Goal: Task Accomplishment & Management: Manage account settings

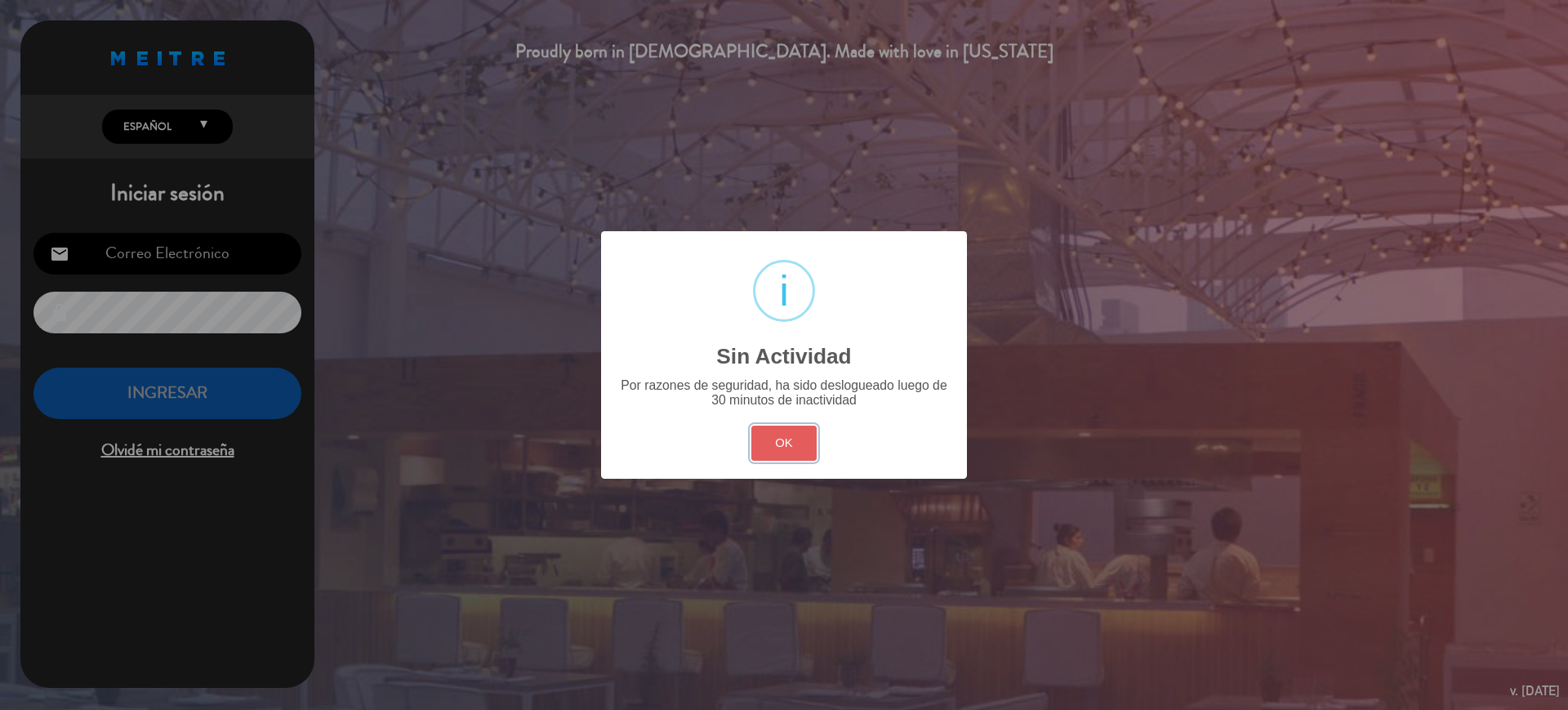
click at [808, 433] on button "OK" at bounding box center [784, 442] width 67 height 35
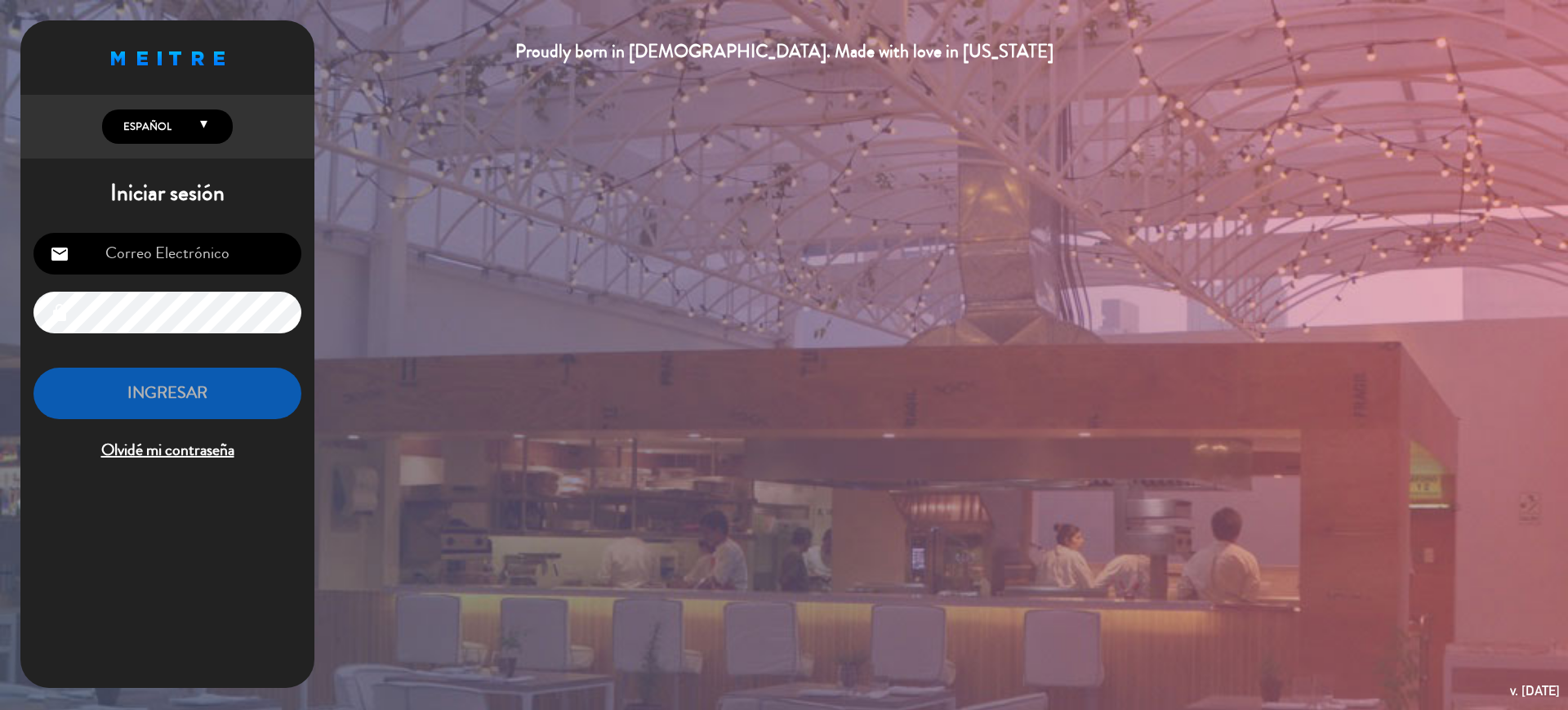
click at [133, 252] on input "email" at bounding box center [168, 253] width 268 height 42
type input "[EMAIL_ADDRESS][DOMAIN_NAME]"
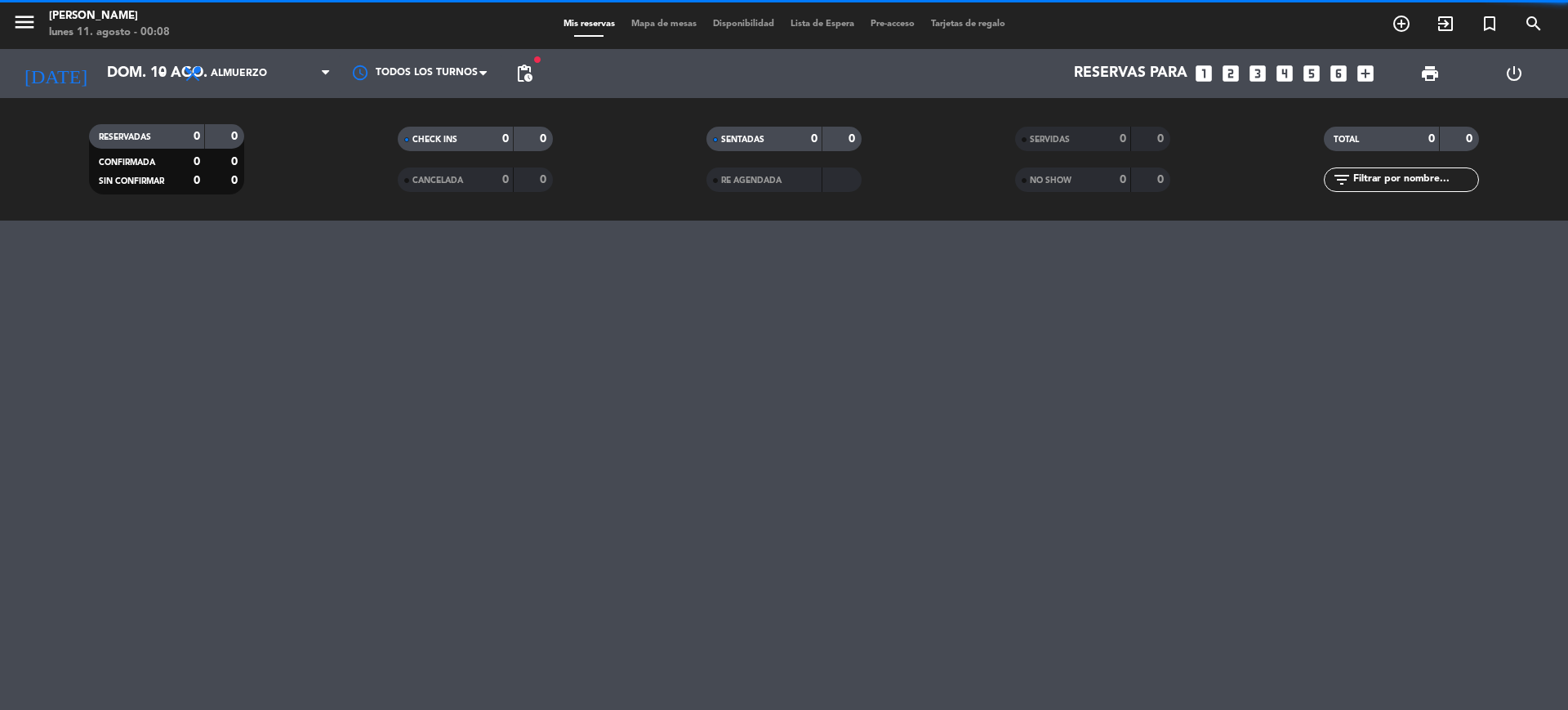
click at [653, 20] on span "Mapa de mesas" at bounding box center [663, 24] width 81 height 9
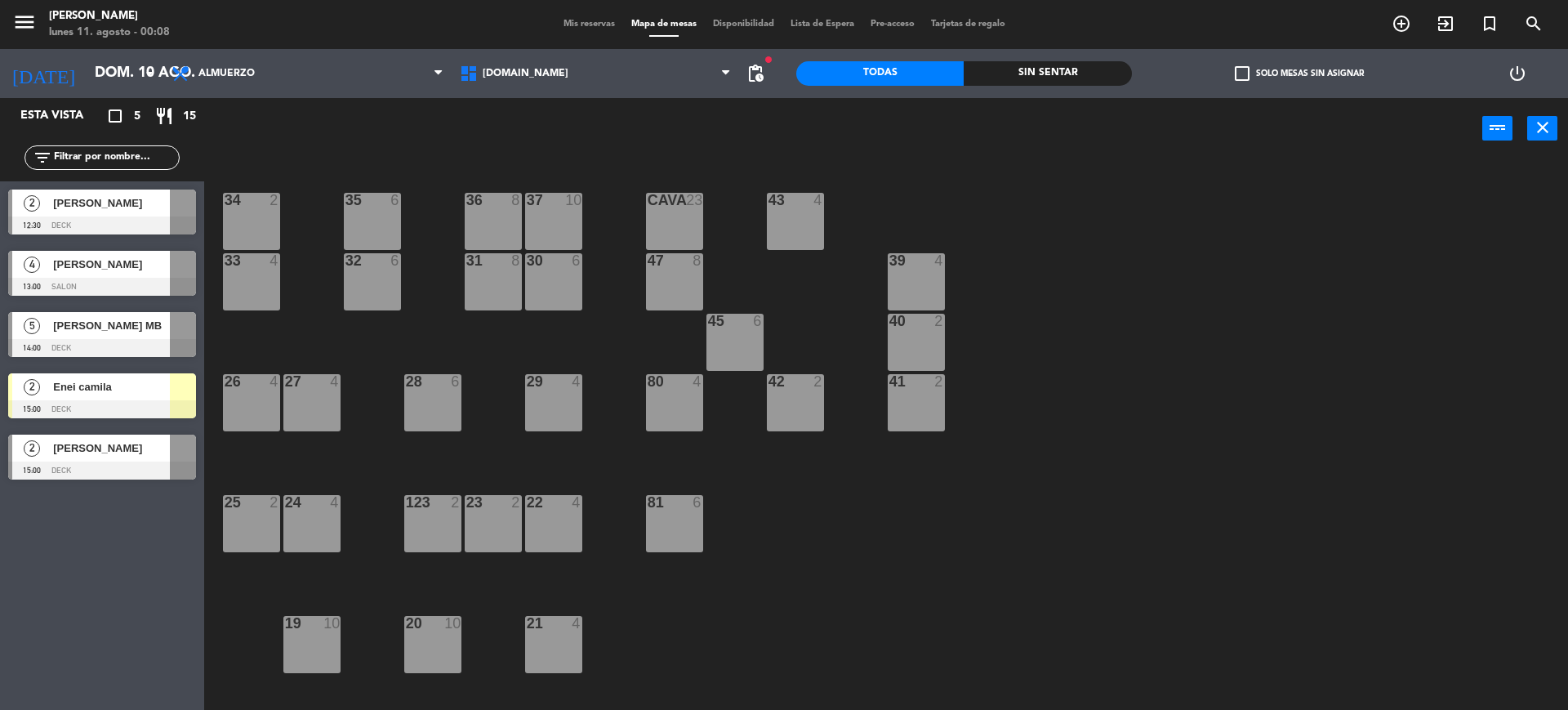
scroll to position [443, 0]
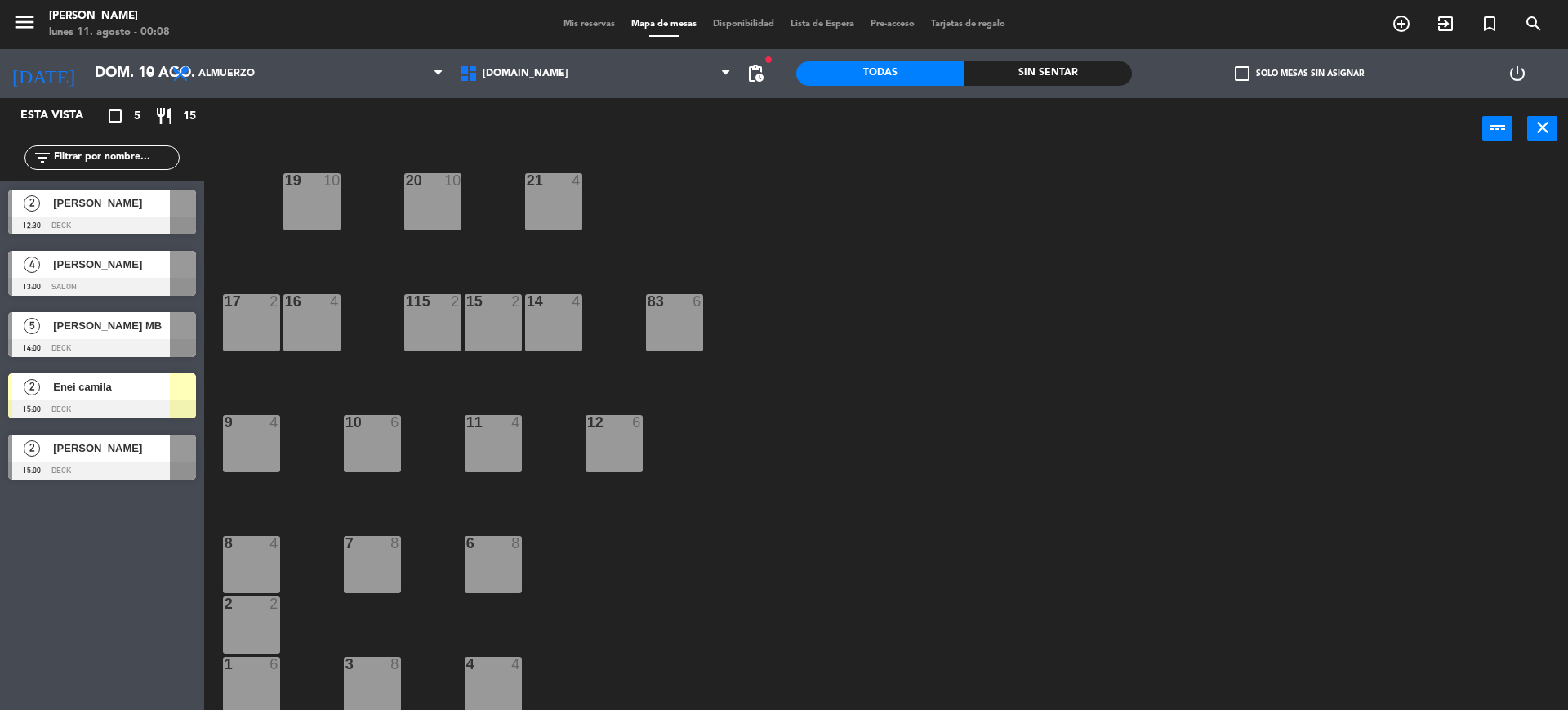
click at [590, 25] on span "Mis reservas" at bounding box center [589, 24] width 68 height 9
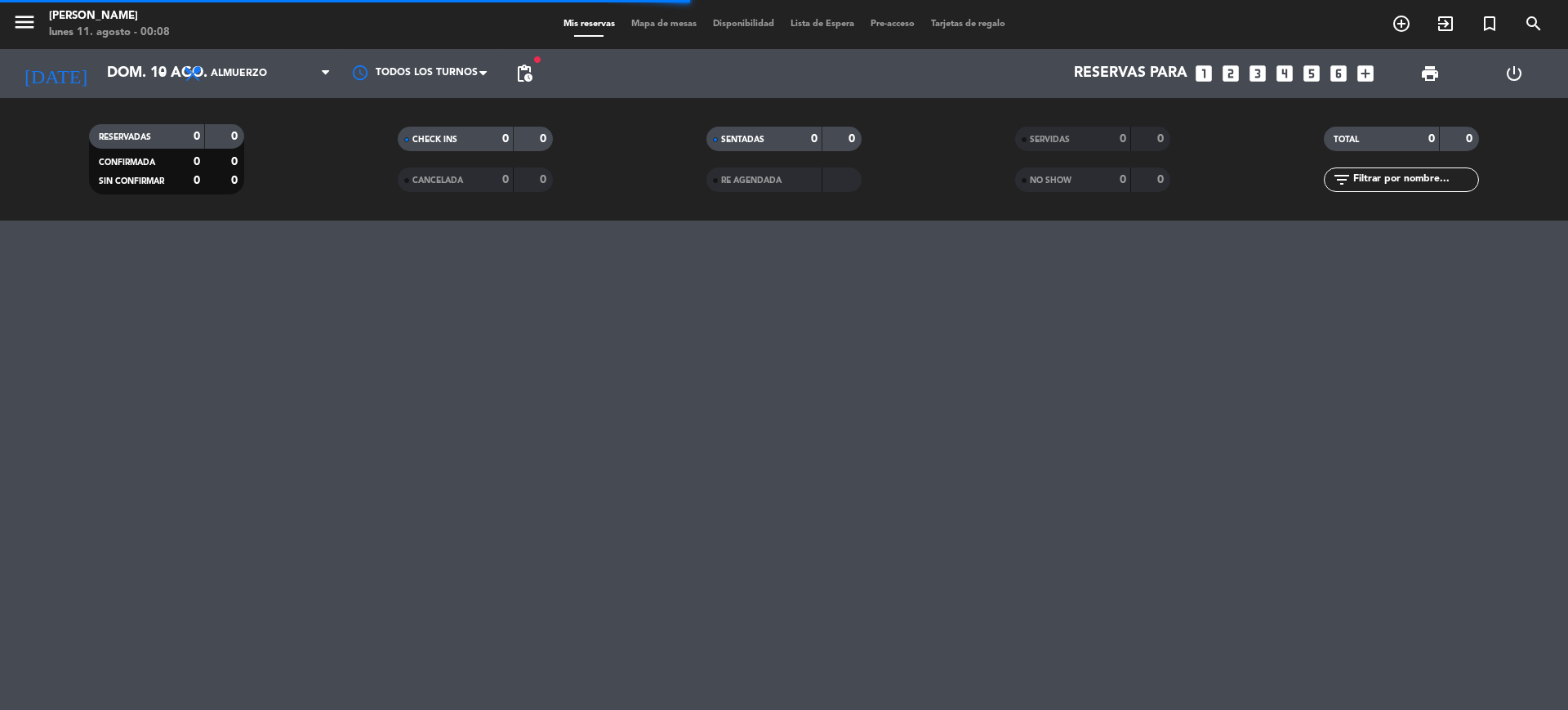
click at [1396, 180] on input "text" at bounding box center [1414, 180] width 126 height 18
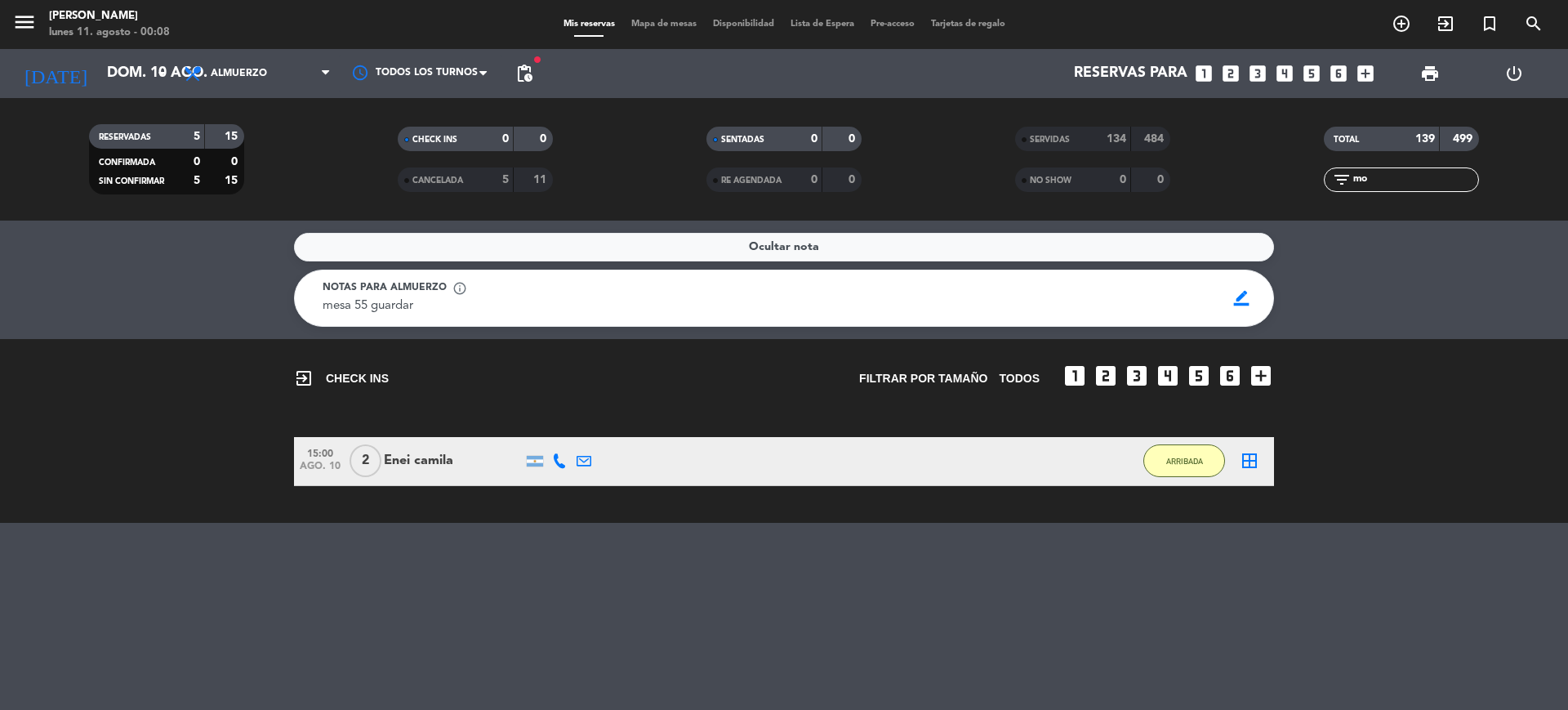
type input "m"
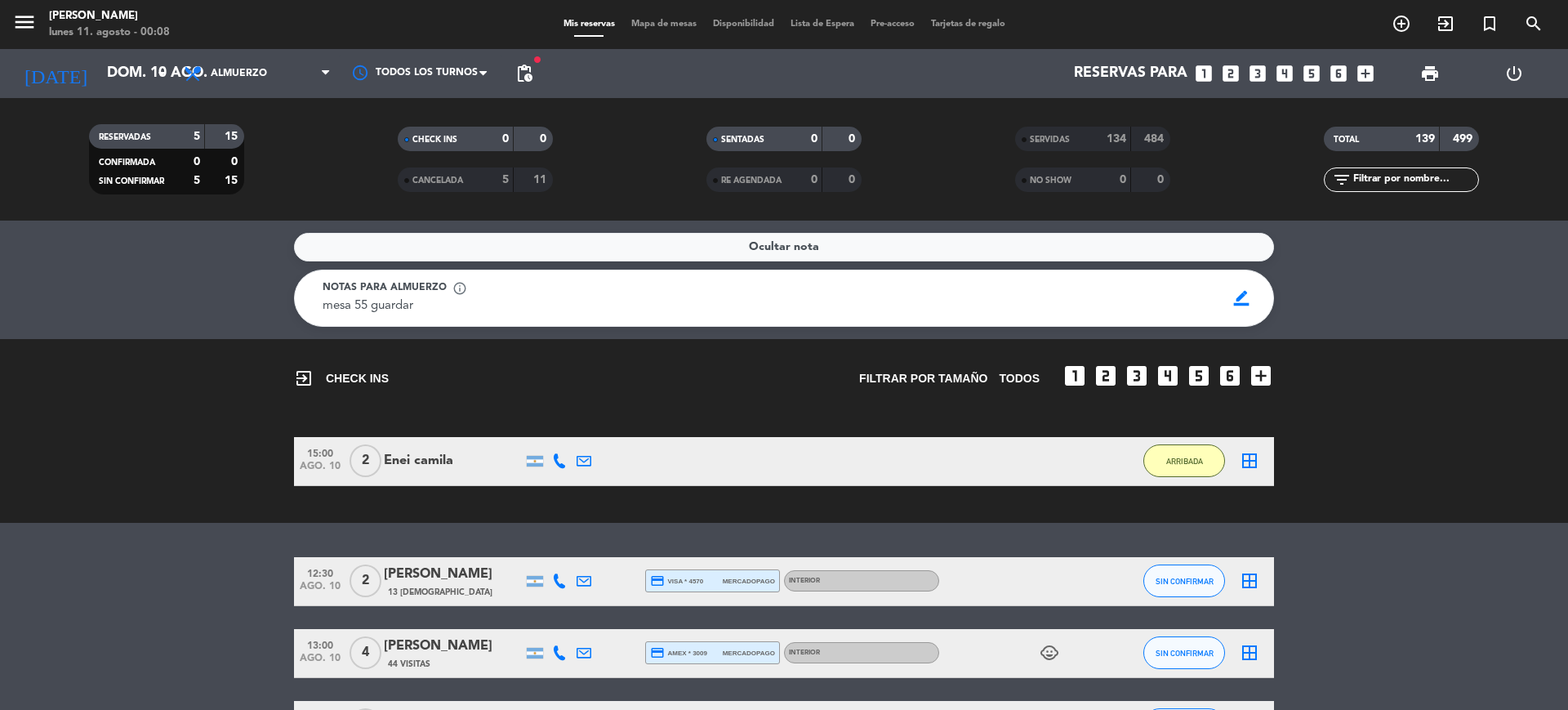
click at [1419, 178] on input "text" at bounding box center [1414, 180] width 126 height 18
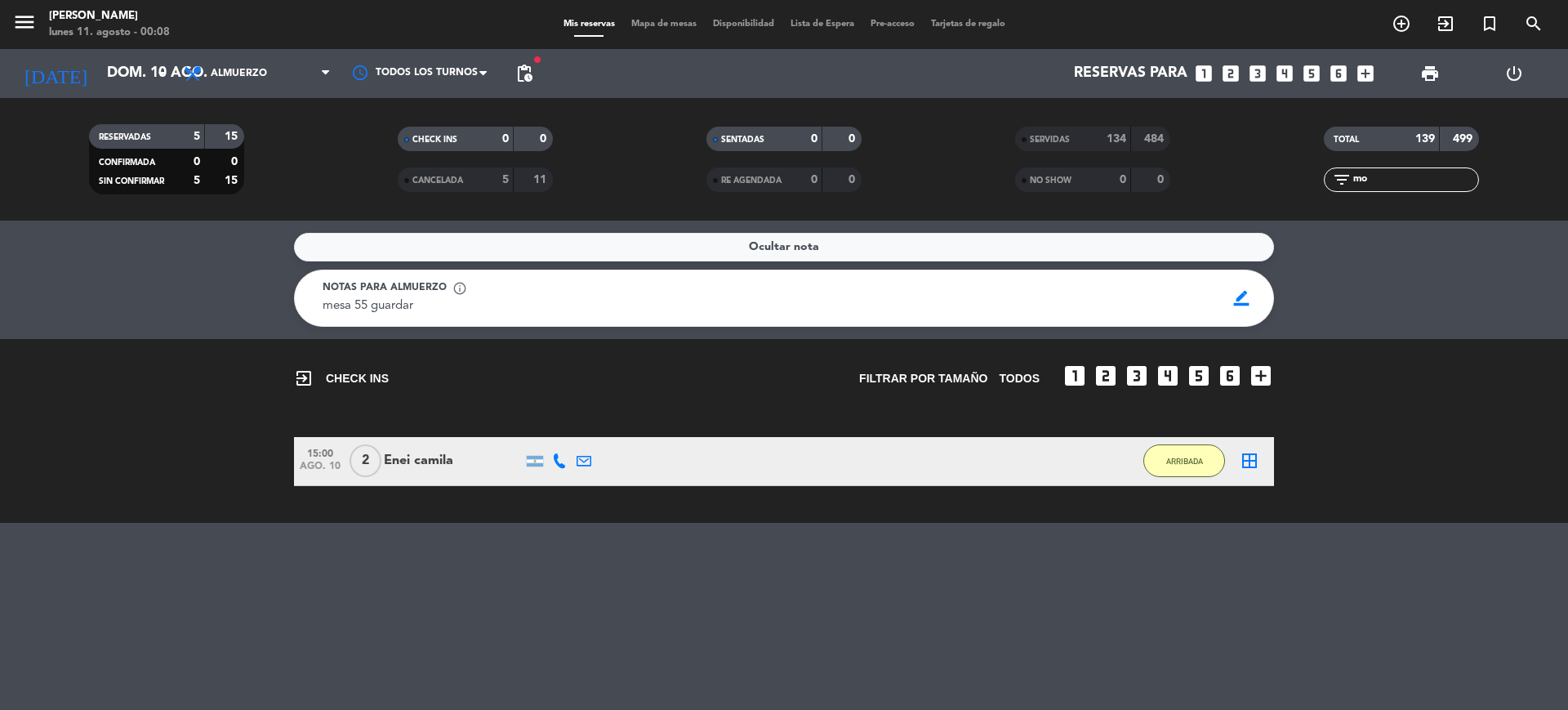
type input "mo"
click at [1102, 135] on div "134" at bounding box center [1110, 139] width 33 height 19
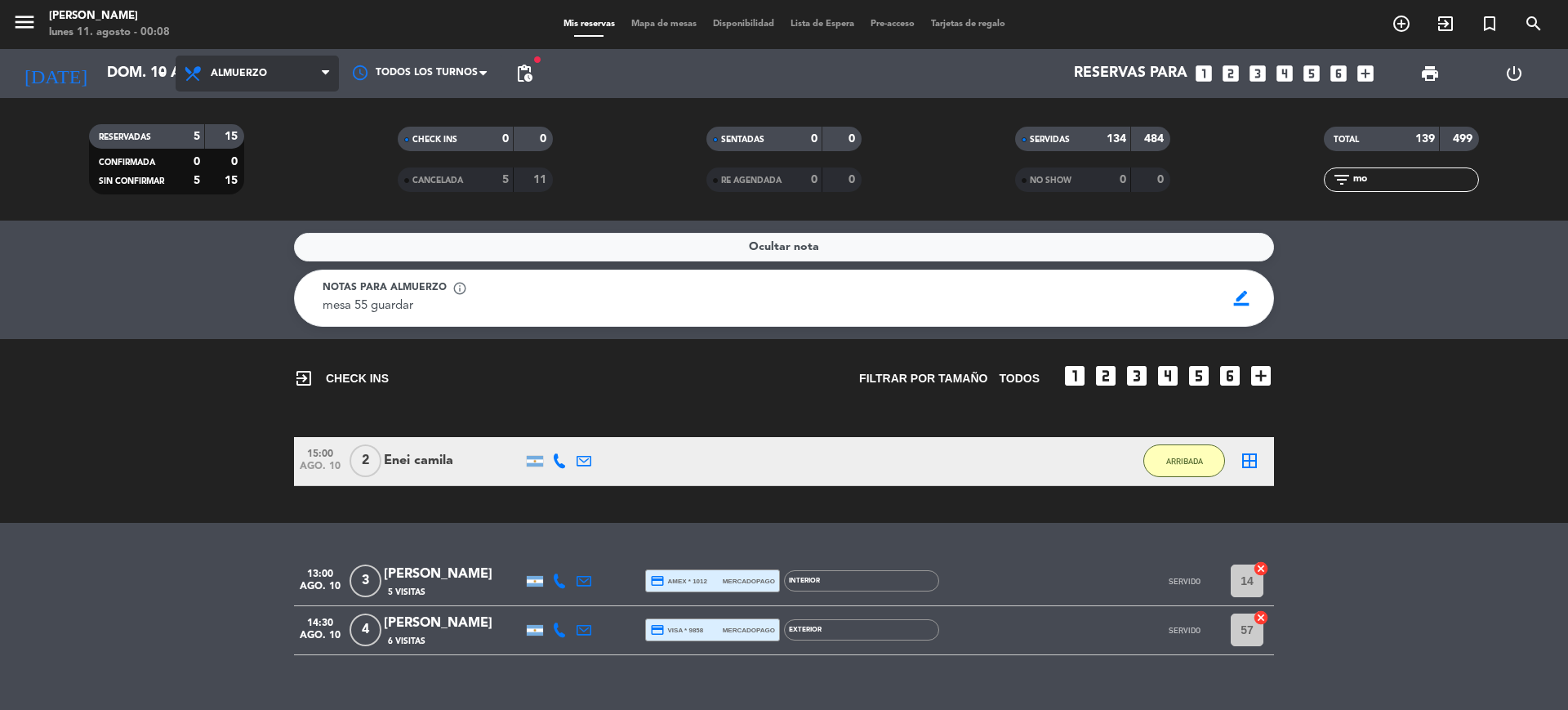
click at [281, 70] on span "Almuerzo" at bounding box center [257, 73] width 163 height 36
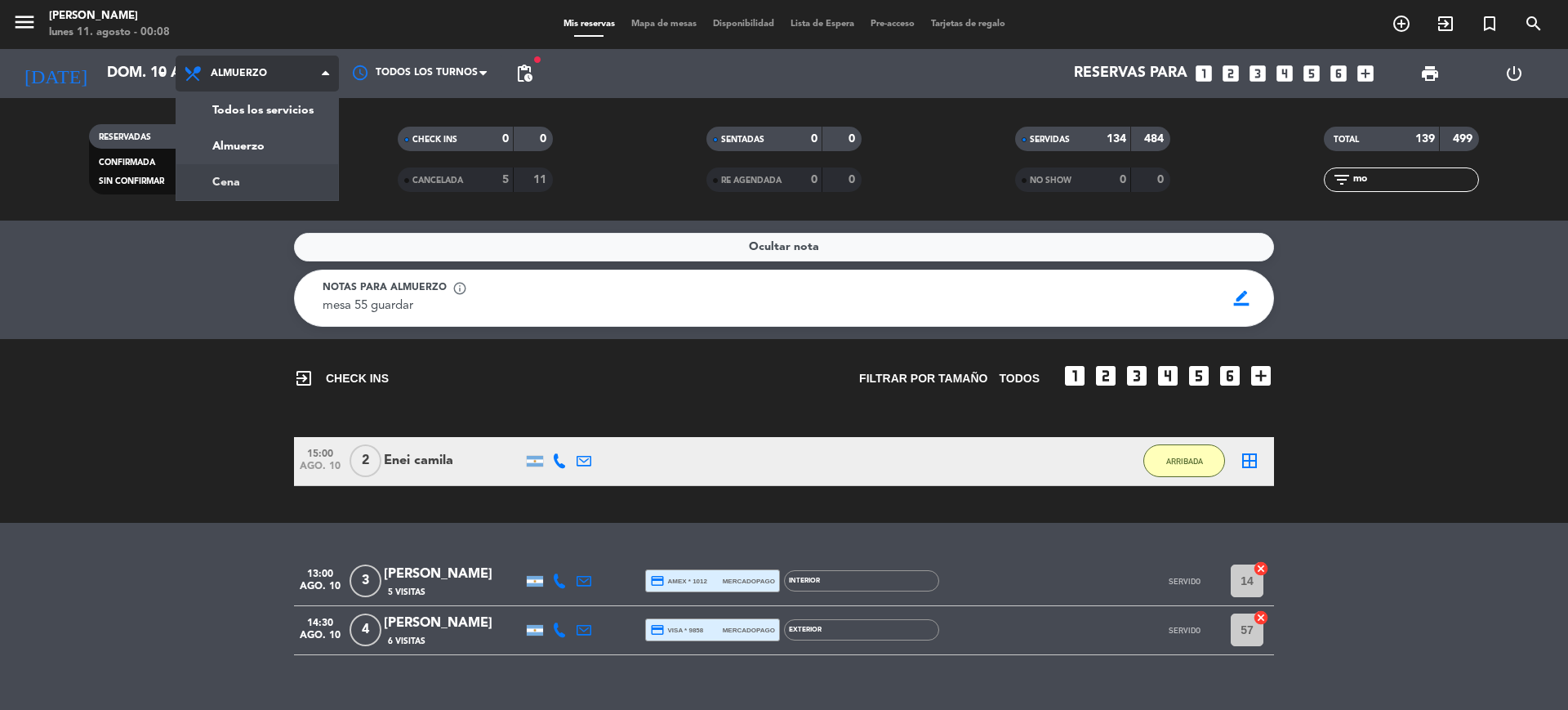
click at [282, 169] on div "menu [PERSON_NAME] lunes 11. agosto - 00:08 Mis reservas Mapa de mesas Disponib…" at bounding box center [784, 110] width 1568 height 220
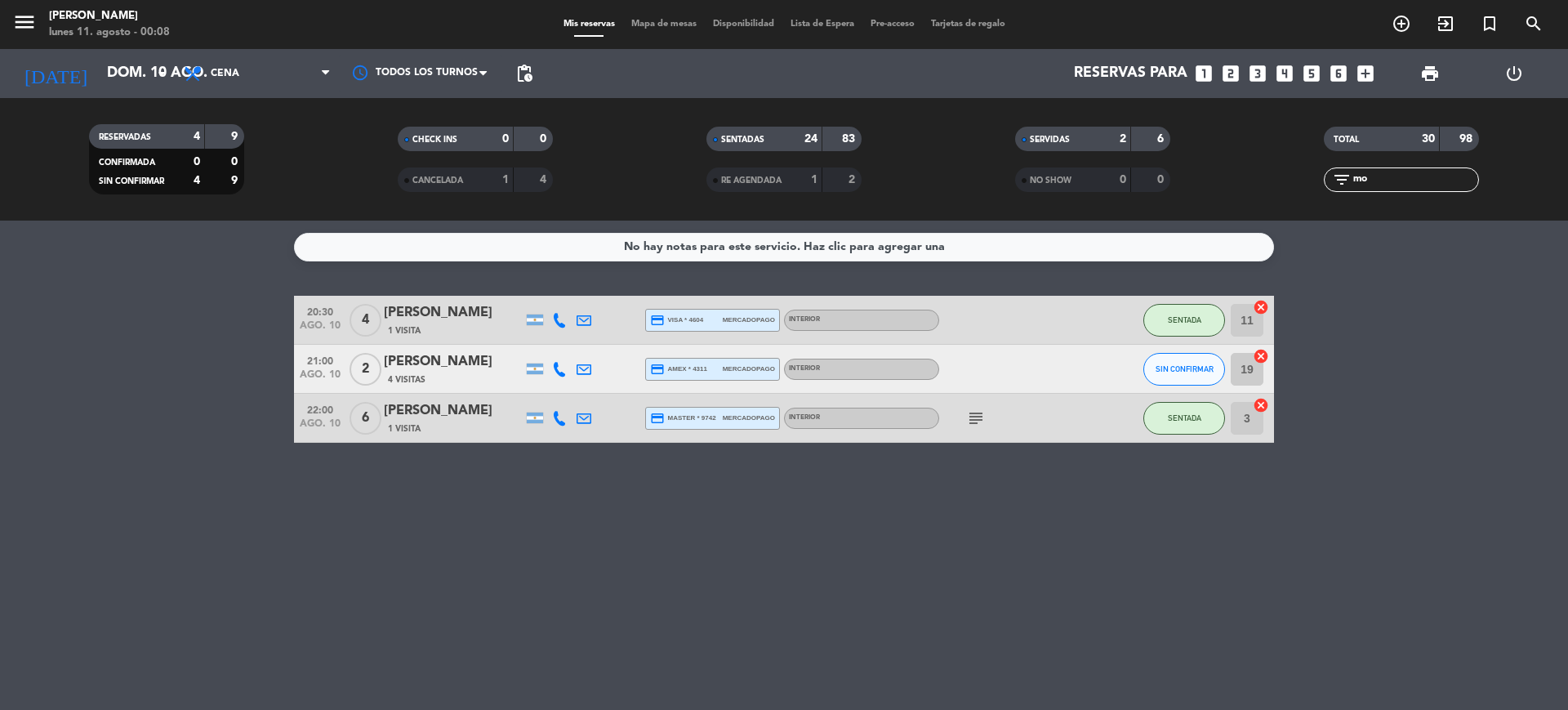
click at [477, 417] on div "[PERSON_NAME]" at bounding box center [453, 410] width 139 height 21
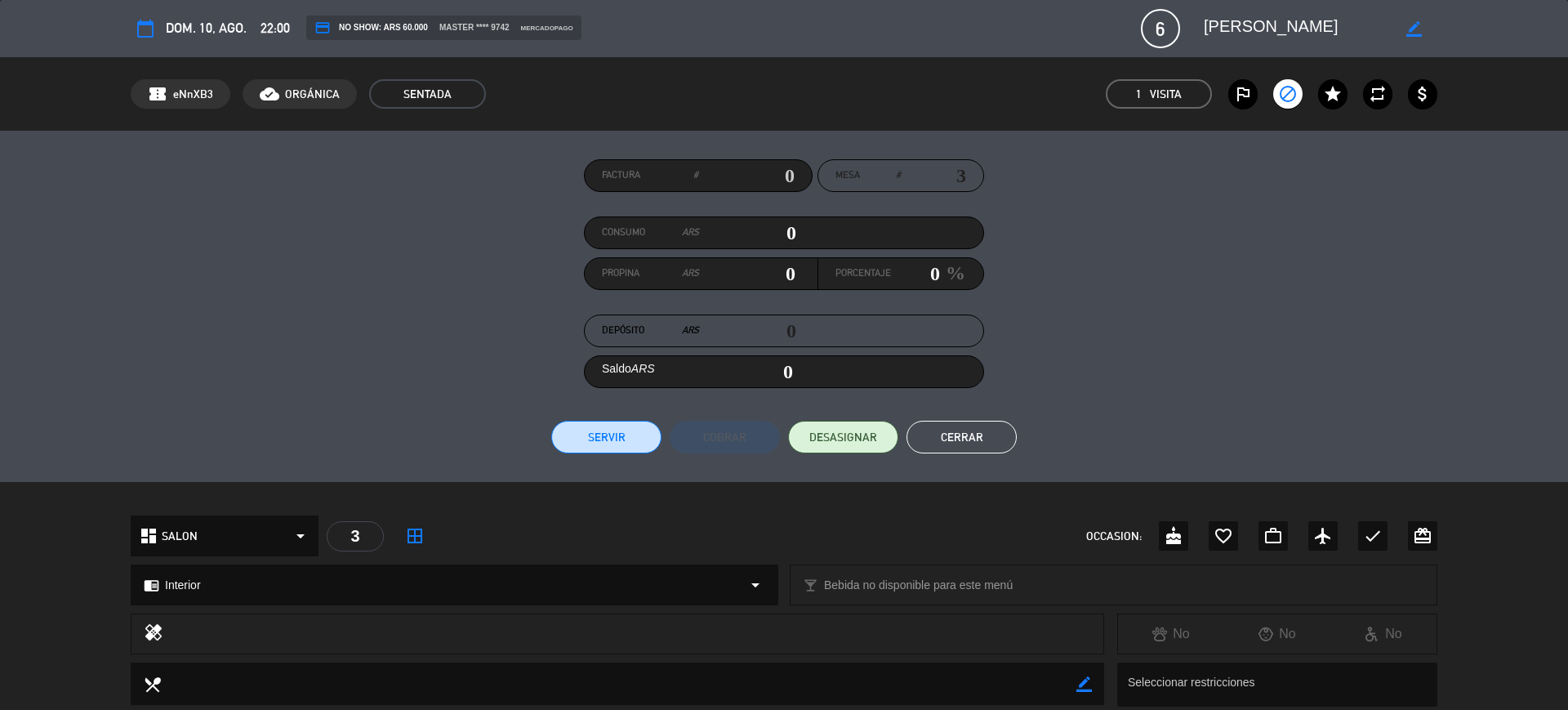
scroll to position [310, 0]
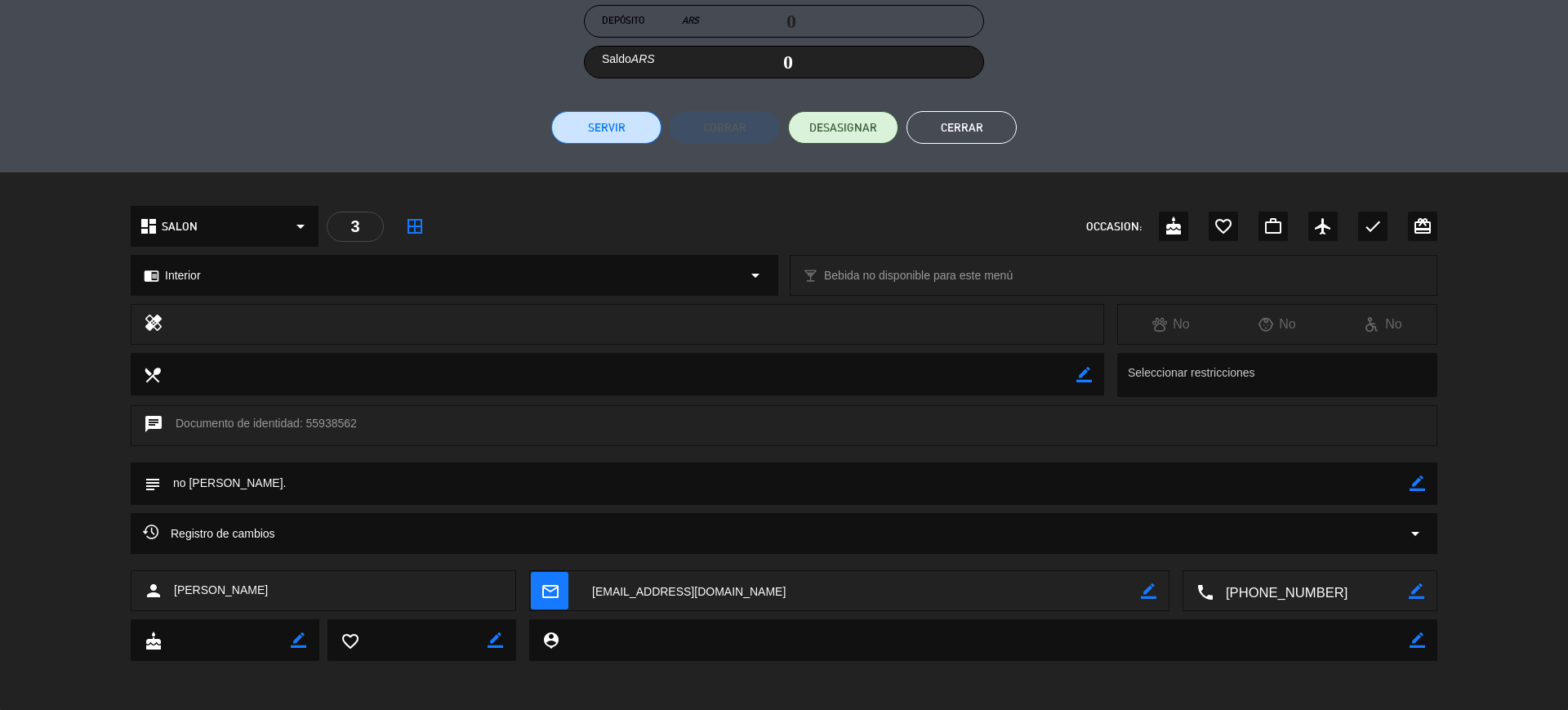
click at [1418, 481] on icon "border_color" at bounding box center [1417, 484] width 16 height 16
click at [1227, 490] on textarea at bounding box center [784, 483] width 1248 height 42
type textarea "n"
click at [1422, 485] on icon at bounding box center [1417, 484] width 16 height 16
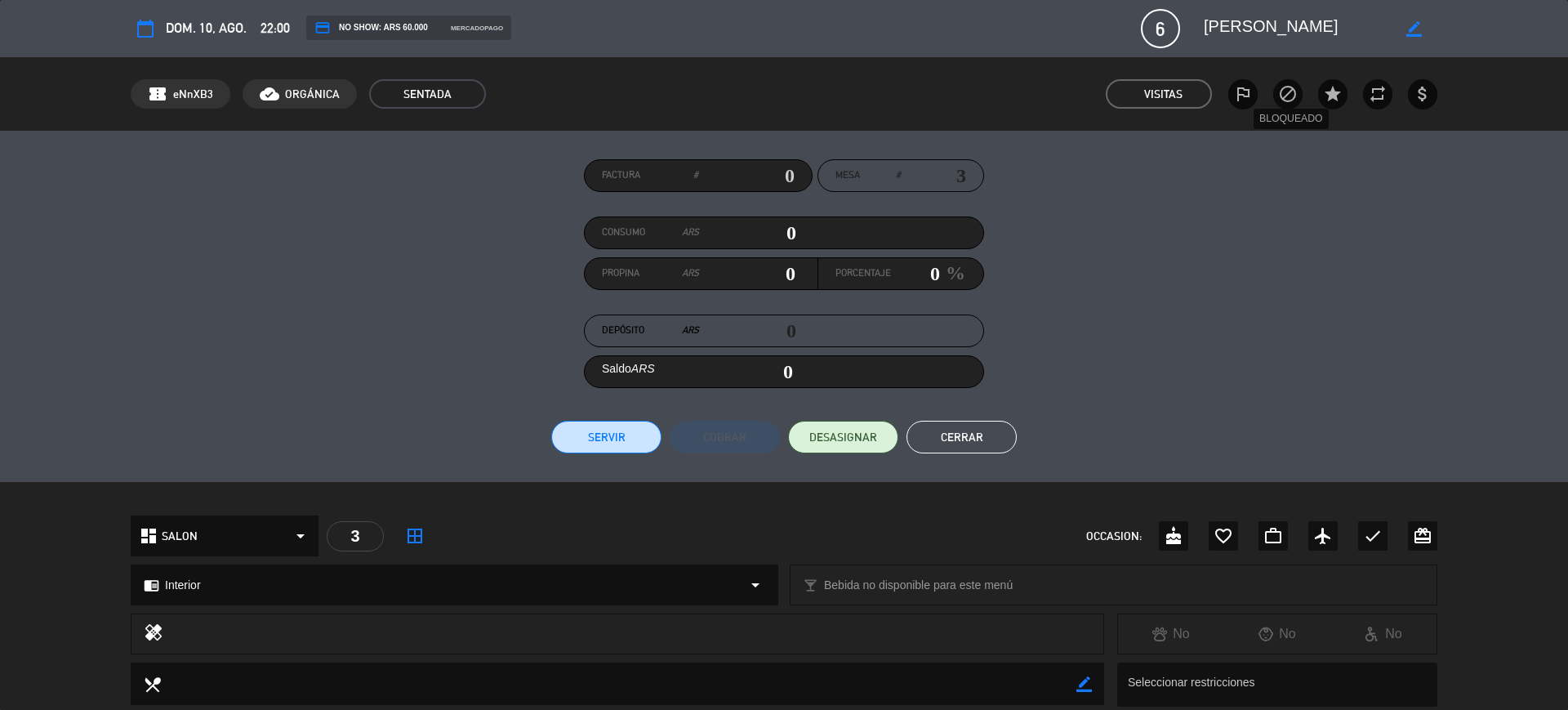
click at [1290, 91] on icon "block" at bounding box center [1288, 94] width 20 height 20
click at [1292, 90] on icon "block" at bounding box center [1288, 94] width 20 height 20
click at [959, 434] on button "Cerrar" at bounding box center [961, 436] width 110 height 33
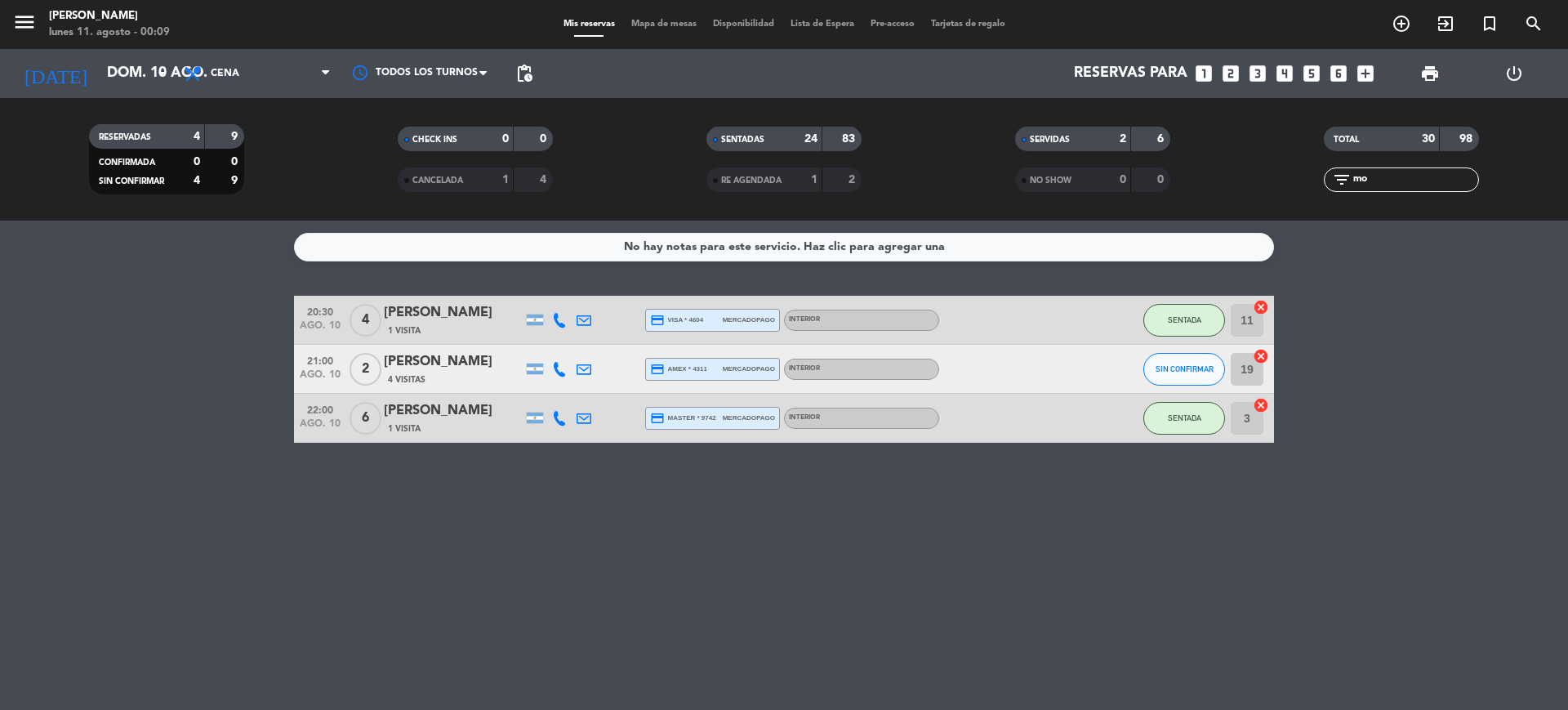
click at [460, 423] on div "1 Visita" at bounding box center [453, 428] width 139 height 14
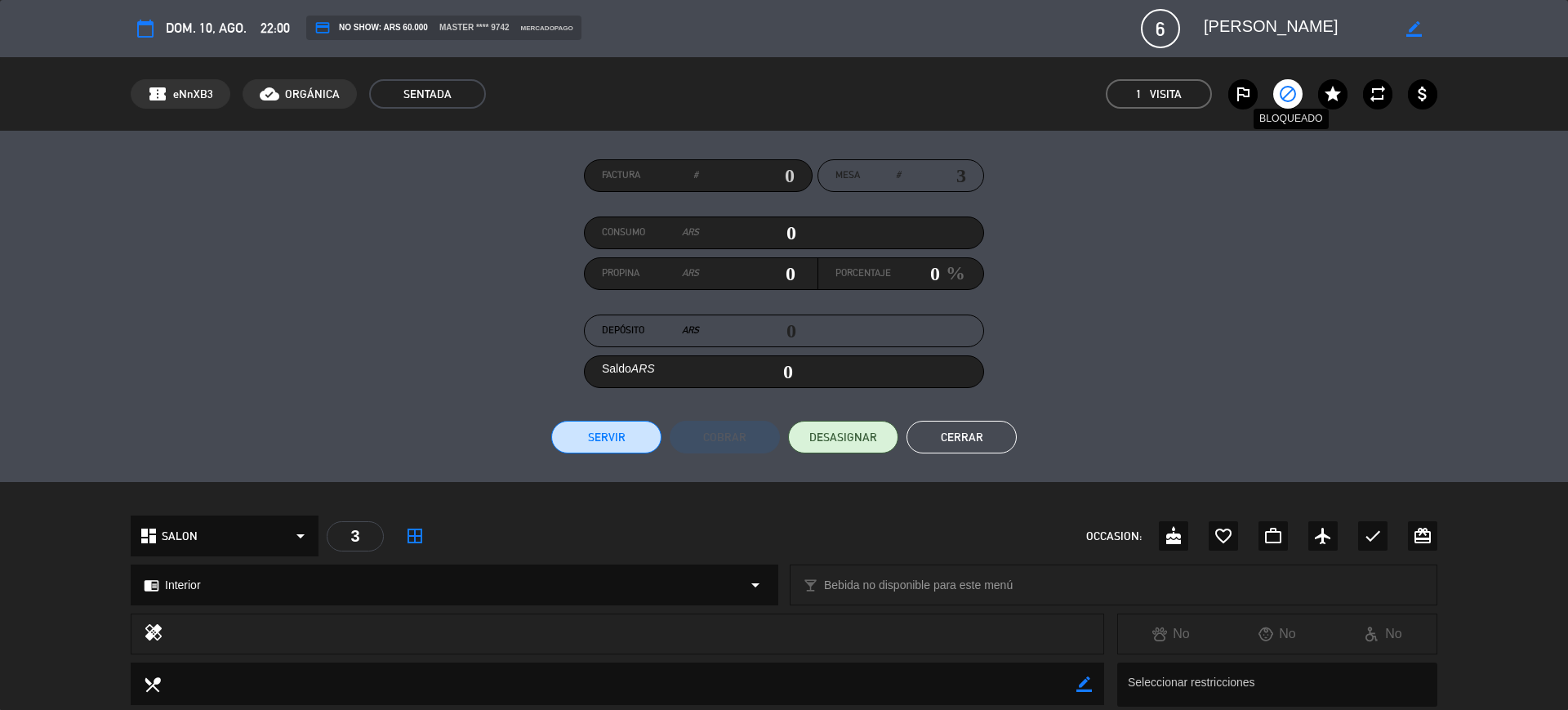
click at [1284, 92] on icon "block" at bounding box center [1288, 94] width 20 height 20
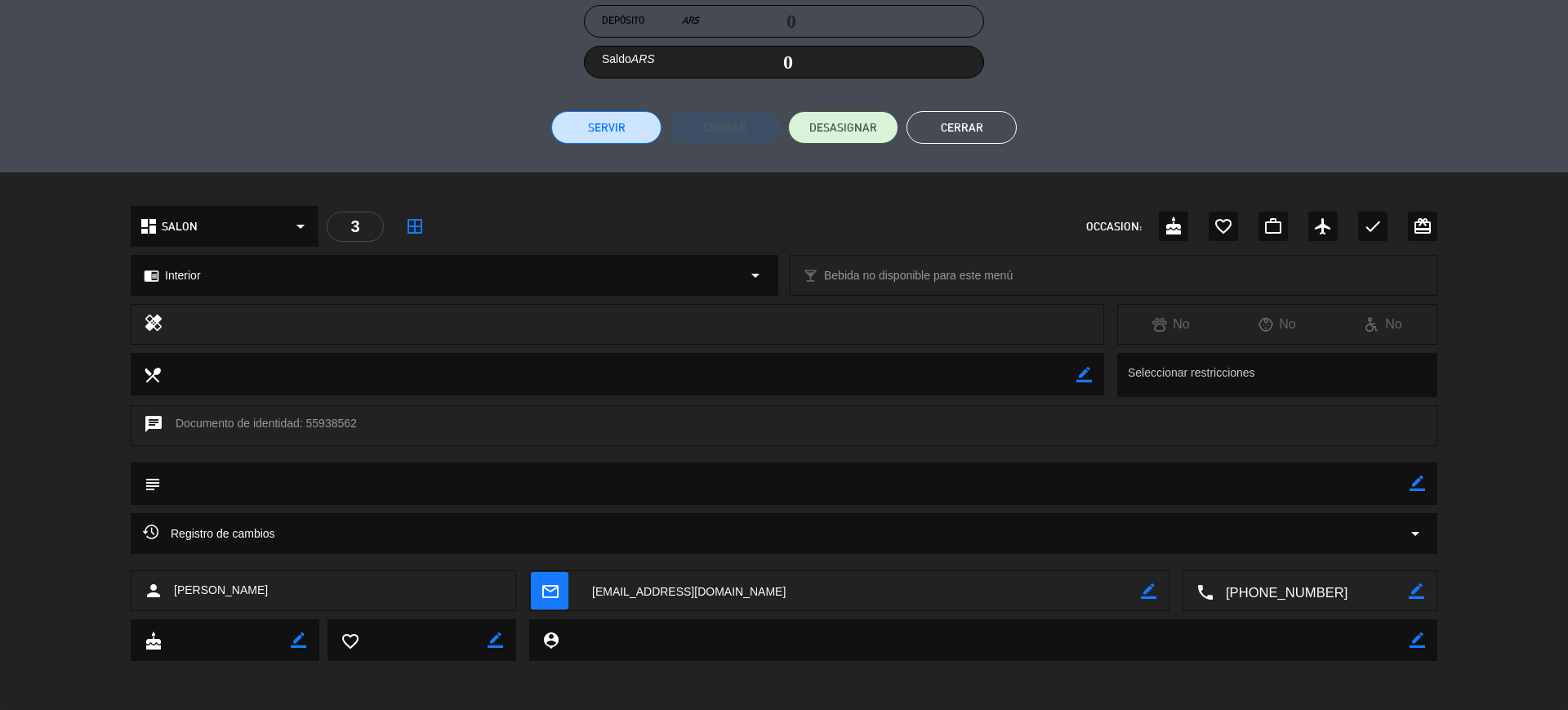
click at [985, 133] on button "Cerrar" at bounding box center [961, 127] width 110 height 33
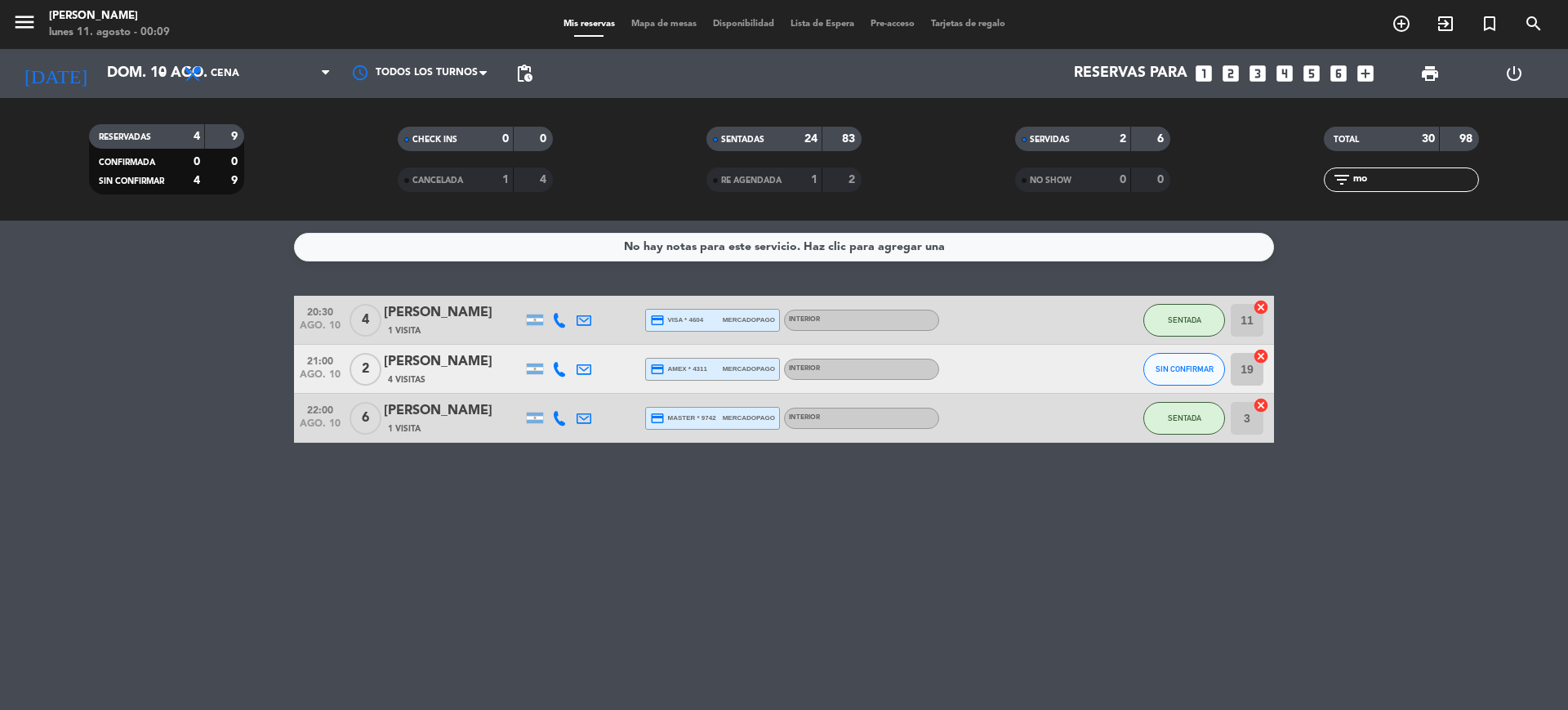
click at [673, 17] on div "Mis reservas Mapa de mesas Disponibilidad Lista de Espera Pre-acceso Tarjetas d…" at bounding box center [784, 24] width 458 height 15
click at [675, 23] on span "Mapa de mesas" at bounding box center [663, 24] width 81 height 9
